Goal: Information Seeking & Learning: Find specific fact

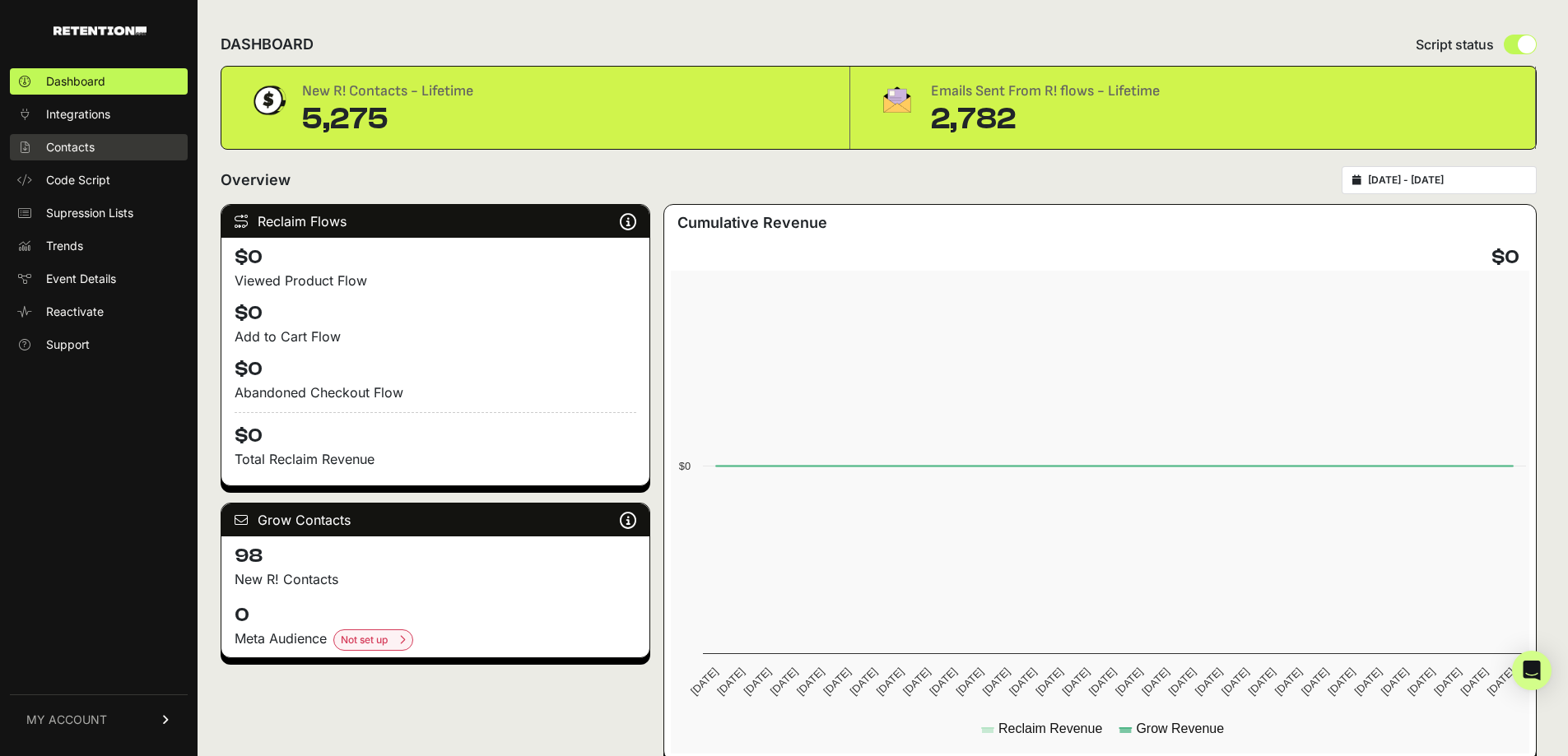
click at [114, 147] on link "Contacts" at bounding box center [99, 147] width 177 height 26
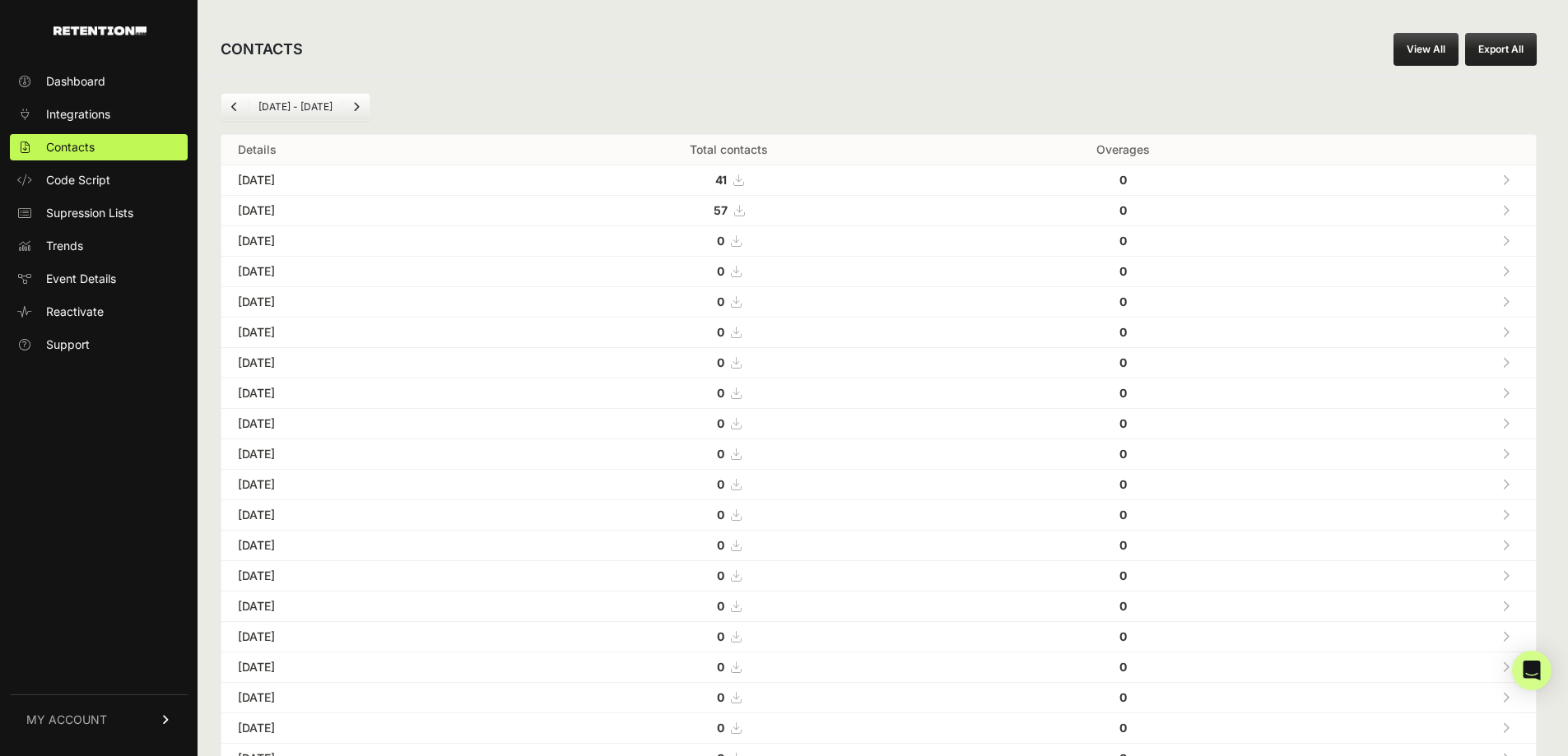
click at [1452, 48] on link "View All" at bounding box center [1426, 49] width 65 height 33
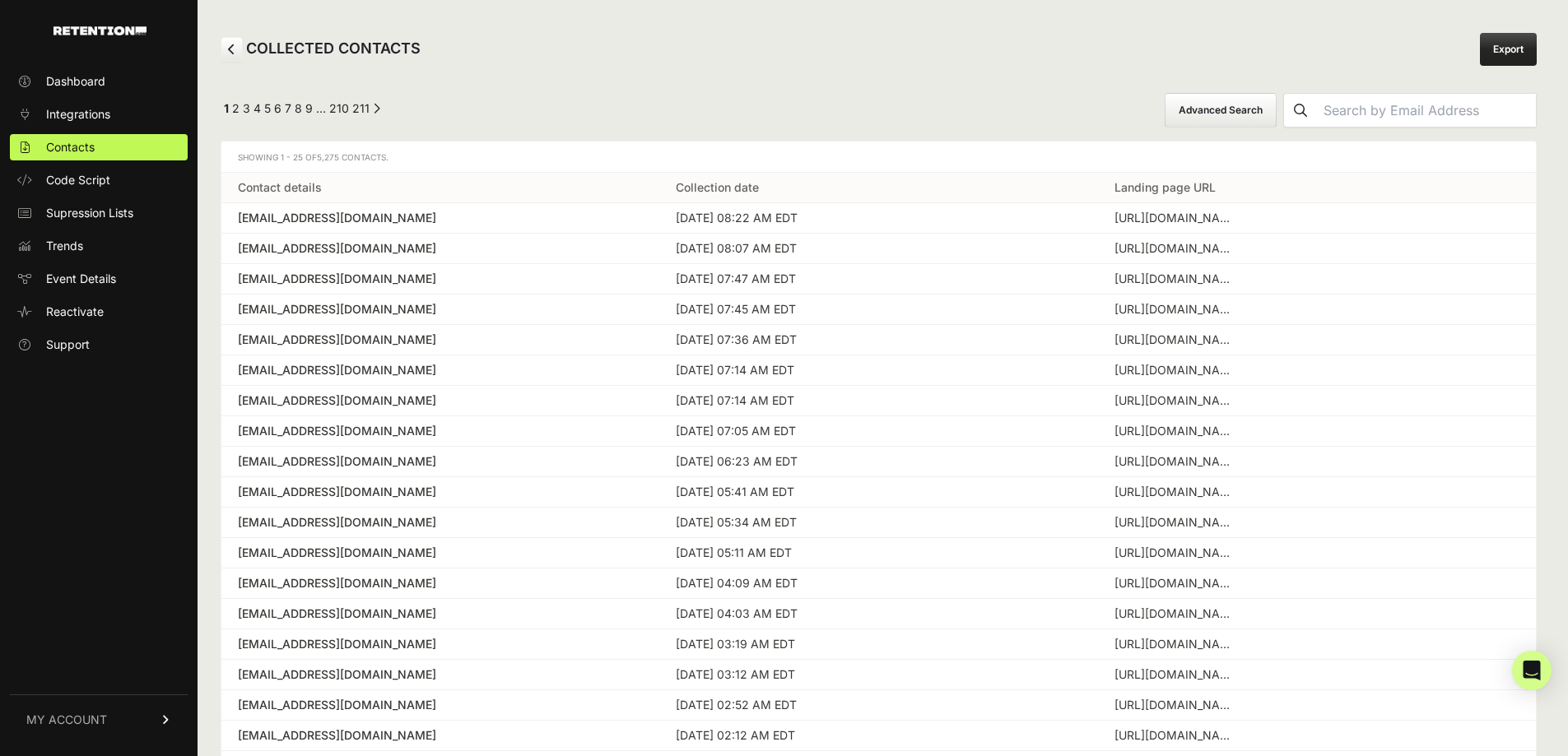
click at [376, 113] on link "Next →" at bounding box center [376, 113] width 7 height 0
click at [380, 113] on link "Next →" at bounding box center [384, 113] width 7 height 0
click at [383, 113] on link "Next →" at bounding box center [384, 113] width 7 height 0
click at [380, 113] on link "Next →" at bounding box center [384, 113] width 7 height 0
click at [1398, 112] on input "text" at bounding box center [1426, 109] width 219 height 33
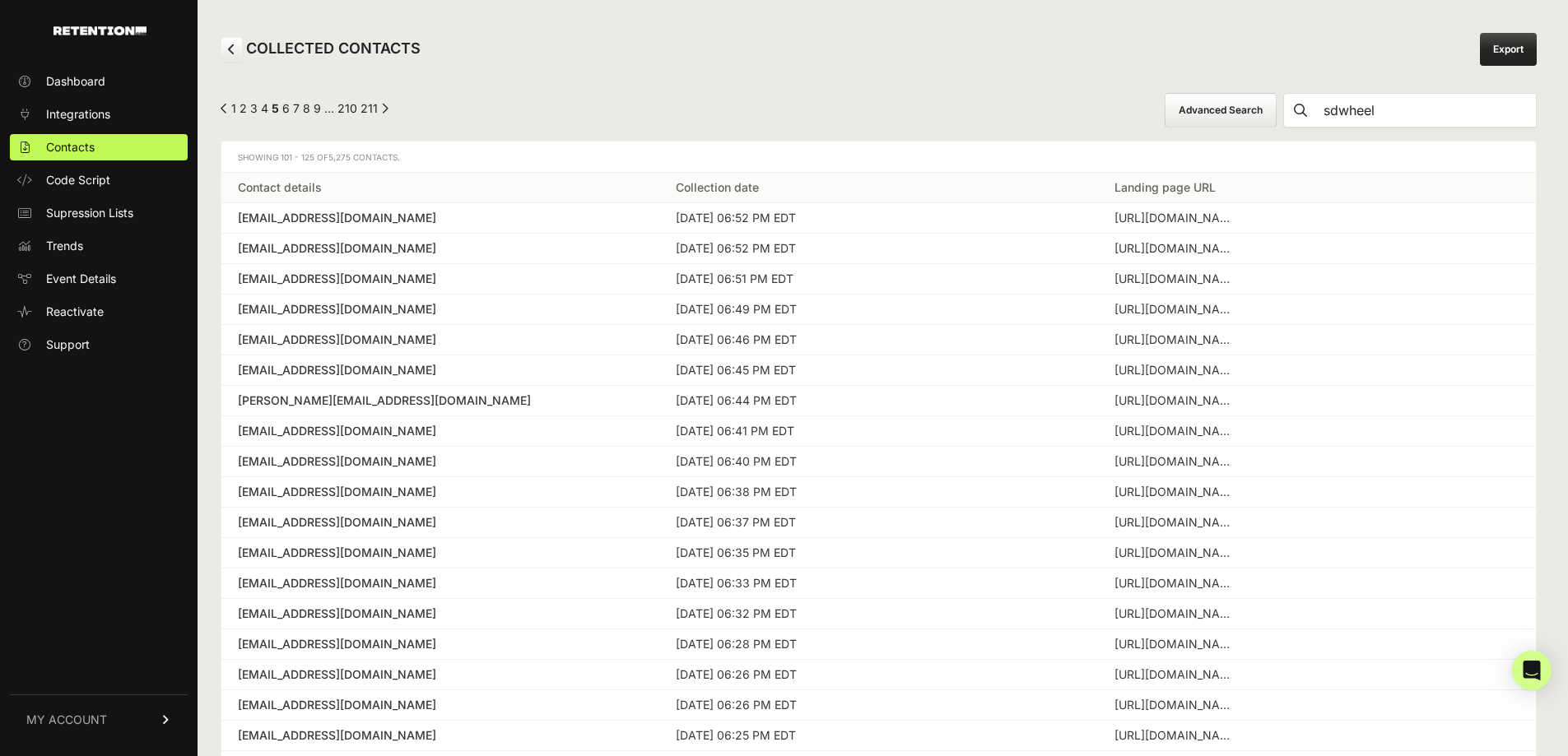
click at [1284, 93] on button "submit" at bounding box center [1300, 109] width 33 height 33
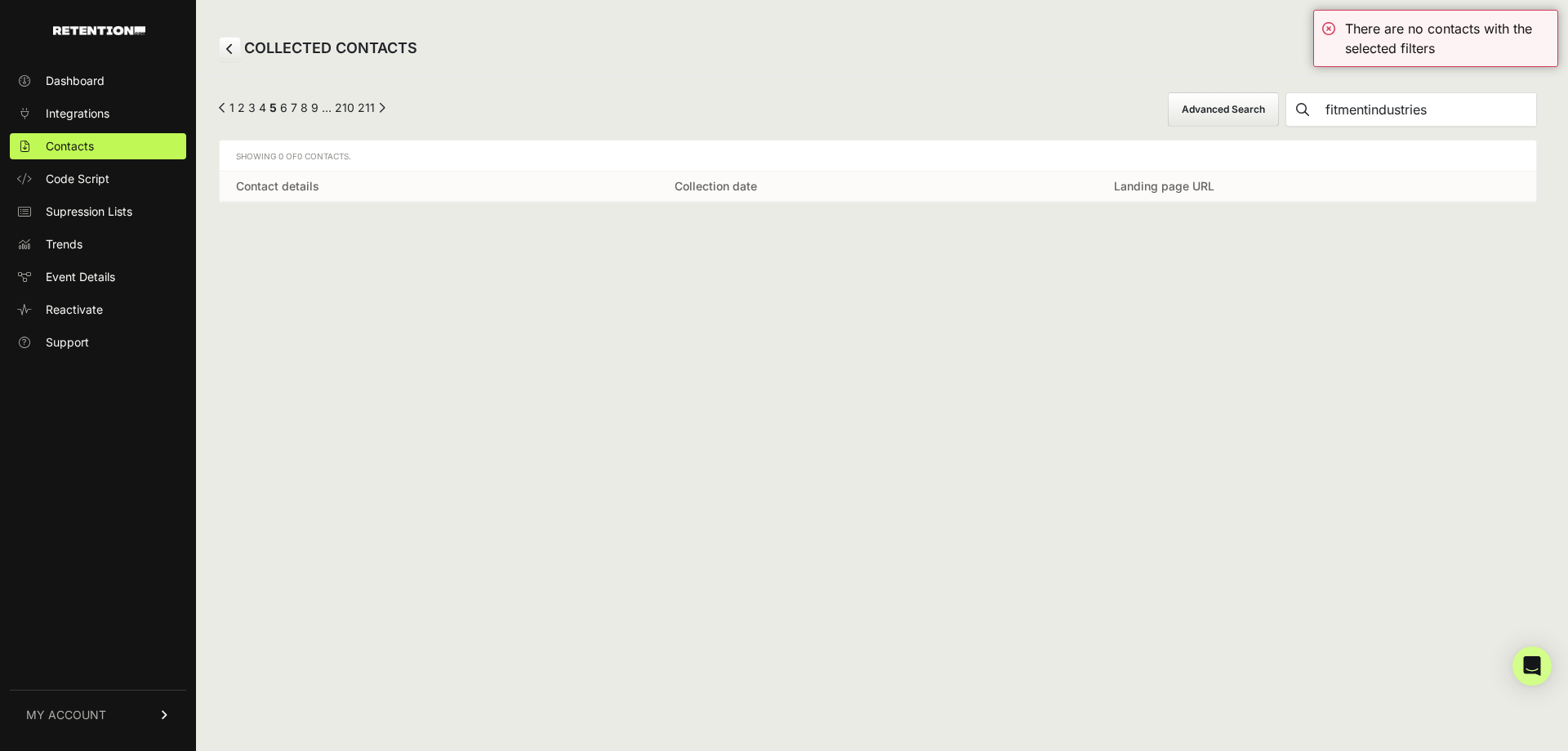
click at [1286, 93] on button "submit" at bounding box center [1302, 108] width 32 height 32
type input ".gov"
click at [1286, 93] on button "submit" at bounding box center [1302, 108] width 32 height 32
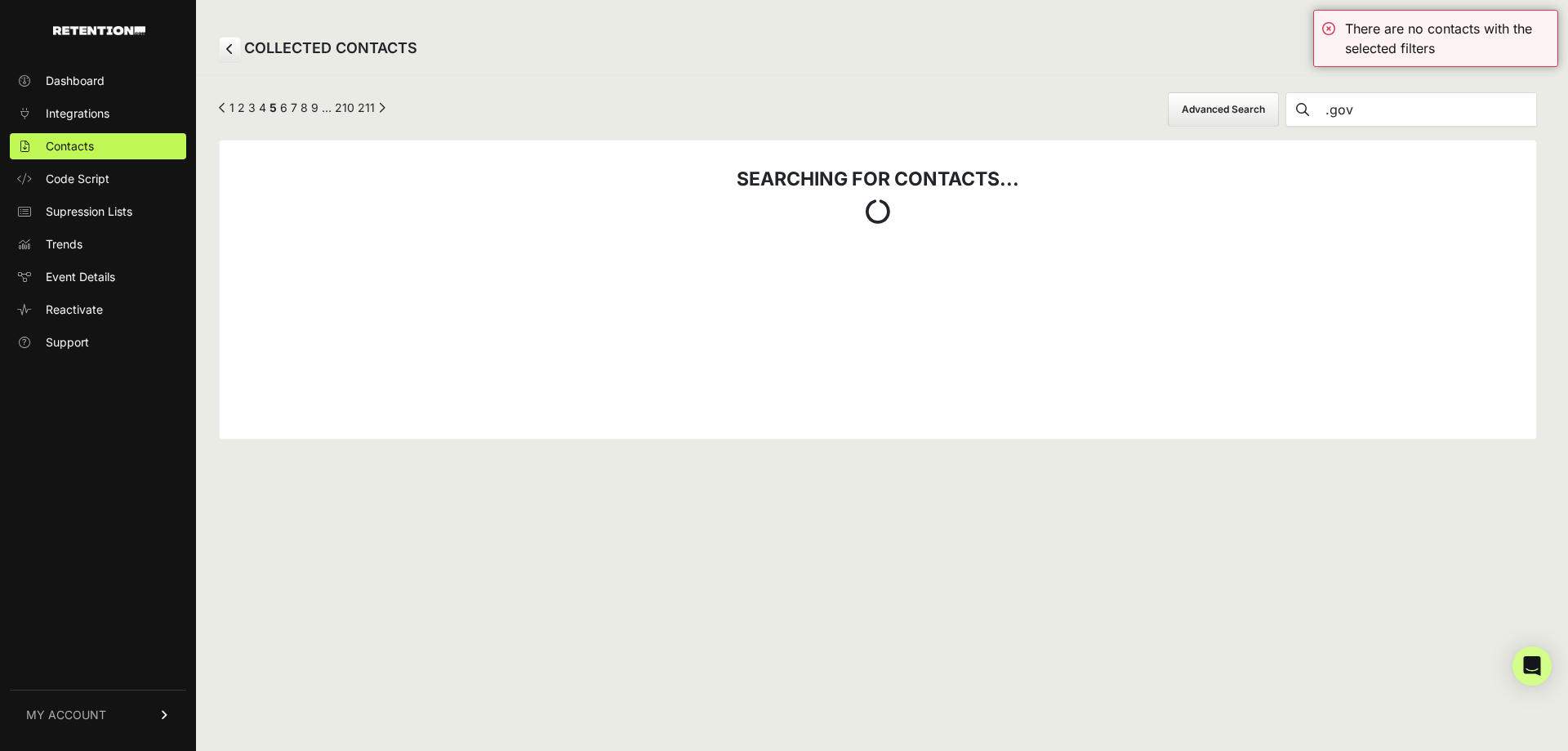
click at [1279, 112] on button "Advanced Search" at bounding box center [1223, 109] width 111 height 34
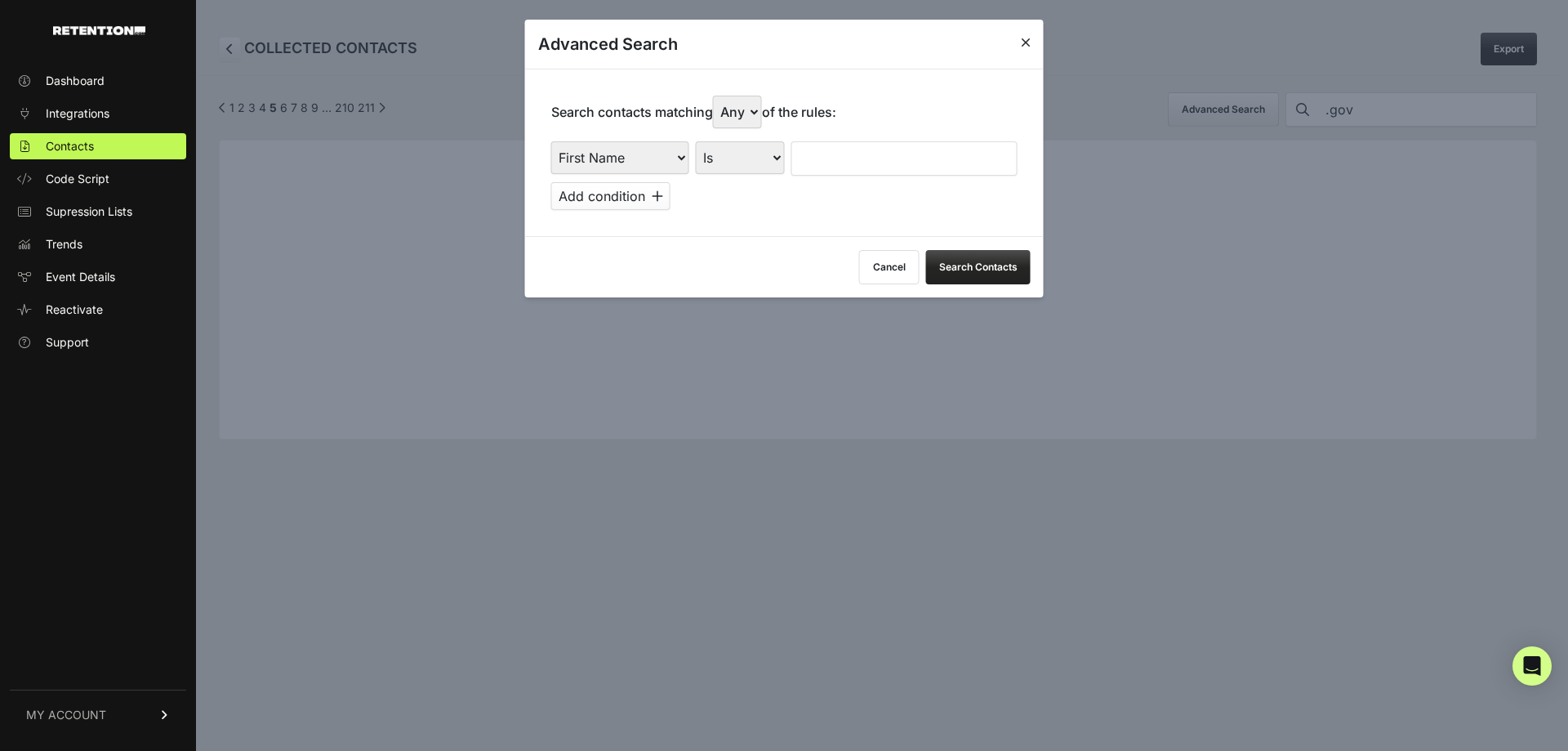
click at [603, 154] on select "First Name Last Name State City Email Email Domain Landing Domain Landing Page …" at bounding box center [620, 157] width 138 height 32
select select "email_domain"
click at [551, 141] on select "First Name Last Name State City Email Email Domain Landing Domain Landing Page …" at bounding box center [620, 157] width 138 height 32
click at [882, 275] on button "Cancel" at bounding box center [889, 267] width 60 height 34
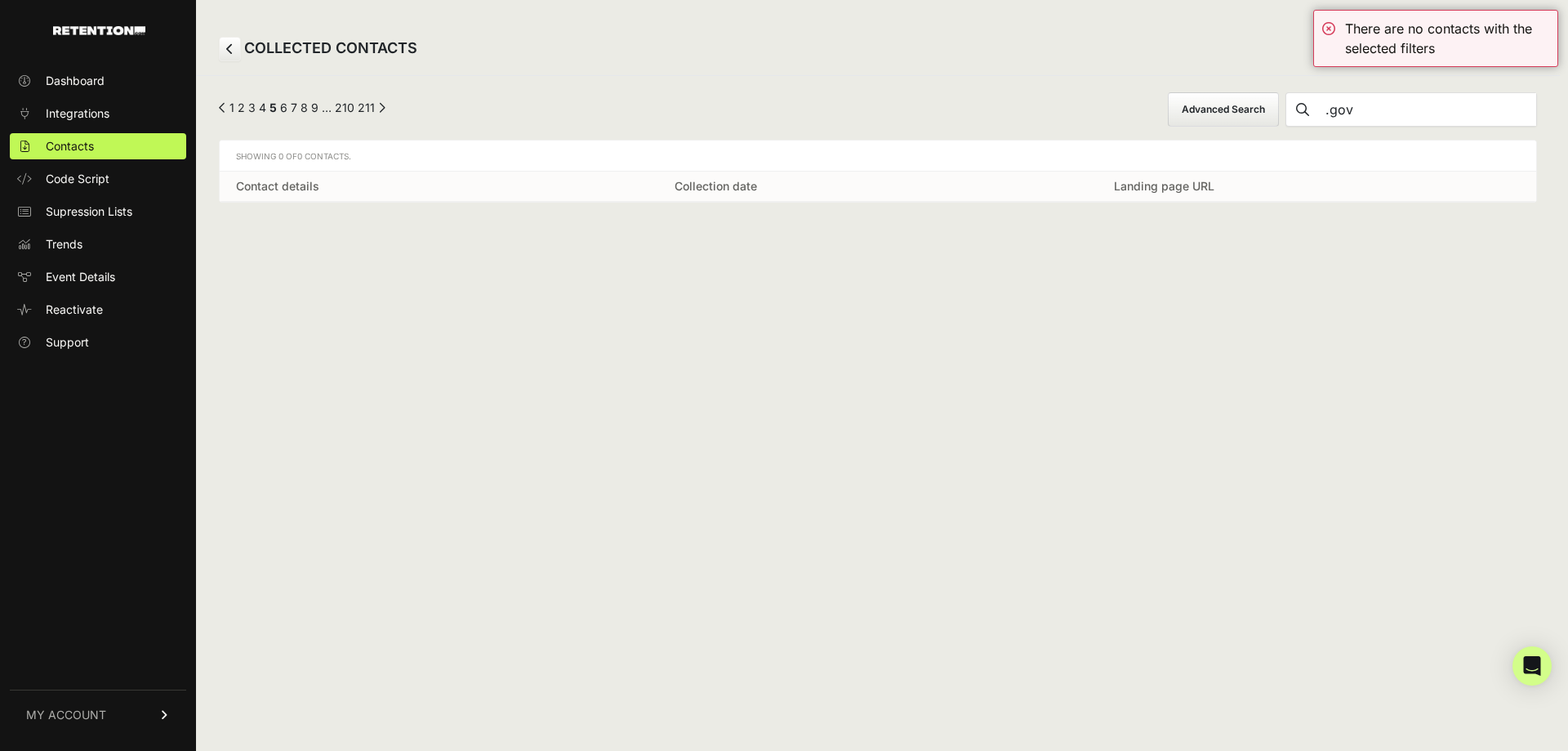
click at [759, 85] on div "← Previous 1 2 3 4 5 6 7 8 9 … 210 211 Next → Advanced Search .gov Showing 0 of…" at bounding box center [878, 146] width 1364 height 144
